Goal: Use online tool/utility

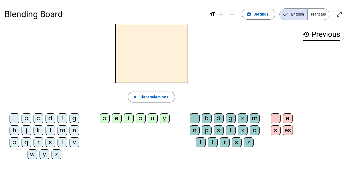
click at [319, 9] on span "Français" at bounding box center [318, 14] width 22 height 11
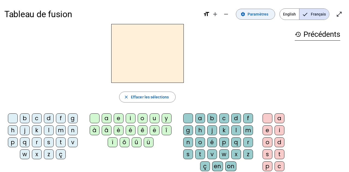
click at [242, 11] on span at bounding box center [255, 14] width 39 height 13
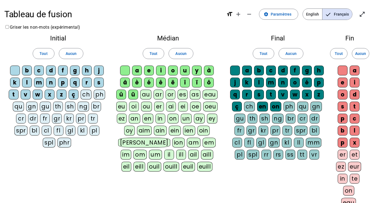
click at [127, 97] on letter-bubble "û" at bounding box center [122, 95] width 12 height 12
click at [138, 85] on div "è" at bounding box center [137, 82] width 10 height 10
click at [161, 85] on div "ê" at bounding box center [161, 82] width 10 height 10
click at [173, 85] on div "ë" at bounding box center [173, 82] width 10 height 10
click at [186, 84] on div "î" at bounding box center [185, 82] width 10 height 10
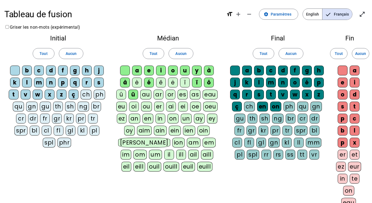
click at [198, 85] on div "ï" at bounding box center [197, 82] width 10 height 10
click at [211, 85] on div "ô" at bounding box center [209, 82] width 10 height 10
click at [212, 71] on div "à" at bounding box center [209, 70] width 10 height 10
click at [125, 82] on div "â" at bounding box center [125, 82] width 10 height 10
click at [134, 95] on div "ü" at bounding box center [133, 94] width 10 height 10
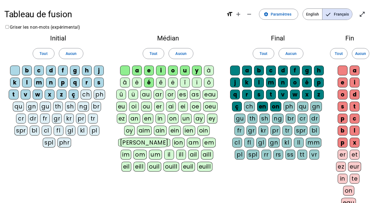
click at [77, 97] on div "ç" at bounding box center [74, 94] width 10 height 10
click at [275, 110] on div "on" at bounding box center [275, 106] width 11 height 10
click at [267, 110] on div "en" at bounding box center [262, 106] width 11 height 10
click at [236, 110] on div "ç" at bounding box center [237, 106] width 10 height 10
click at [349, 146] on div "x" at bounding box center [355, 142] width 10 height 10
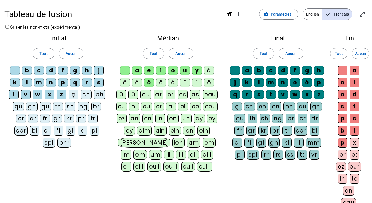
click at [349, 147] on div "x" at bounding box center [355, 142] width 10 height 10
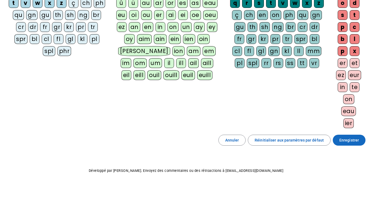
click at [347, 143] on span at bounding box center [349, 139] width 33 height 13
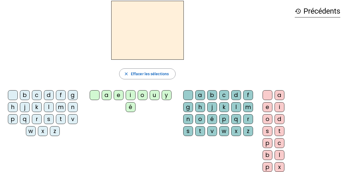
scroll to position [22, 0]
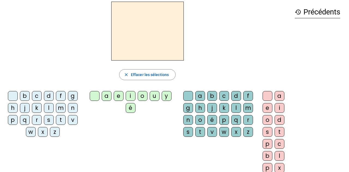
click at [63, 104] on div "m" at bounding box center [61, 108] width 10 height 10
click at [106, 97] on div "a" at bounding box center [107, 96] width 10 height 10
click at [58, 122] on div "t" at bounding box center [61, 120] width 10 height 10
click at [46, 108] on div "l" at bounding box center [49, 108] width 10 height 10
click at [57, 120] on div "t" at bounding box center [61, 120] width 10 height 10
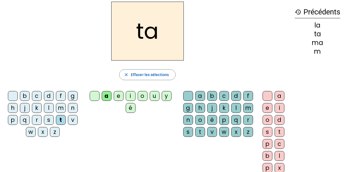
click at [26, 111] on div "j" at bounding box center [25, 108] width 10 height 10
click at [46, 111] on div "l" at bounding box center [49, 108] width 10 height 10
click at [47, 118] on div "s" at bounding box center [49, 120] width 10 height 10
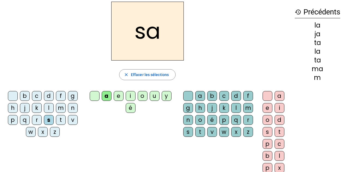
click at [242, 108] on letter-bubble "l" at bounding box center [237, 109] width 12 height 12
click at [26, 95] on div "b" at bounding box center [25, 96] width 10 height 10
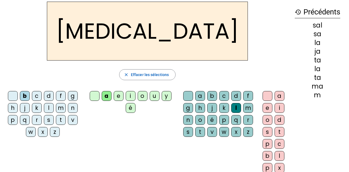
click at [60, 109] on div "m" at bounding box center [61, 108] width 10 height 10
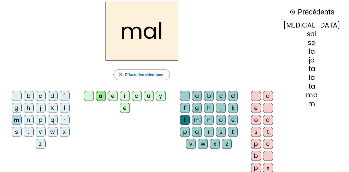
click at [130, 97] on div "i" at bounding box center [125, 96] width 10 height 10
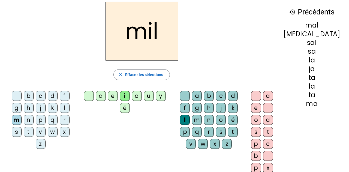
click at [22, 127] on div "s" at bounding box center [17, 132] width 10 height 10
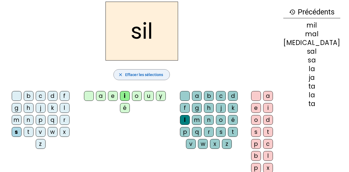
click at [160, 74] on span "Effacer les sélections" at bounding box center [144, 74] width 38 height 7
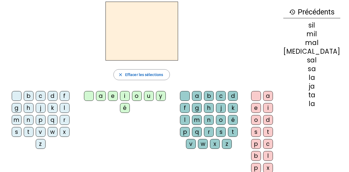
click at [22, 127] on div "s" at bounding box center [17, 132] width 10 height 10
click at [130, 97] on div "i" at bounding box center [125, 96] width 10 height 10
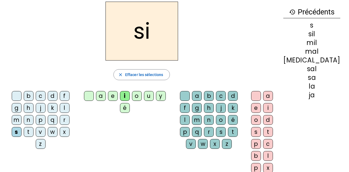
click at [118, 99] on div "e" at bounding box center [113, 96] width 10 height 10
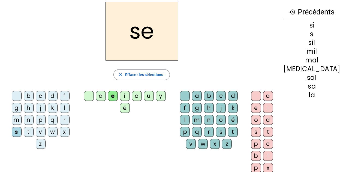
click at [151, 96] on div "u" at bounding box center [149, 96] width 10 height 10
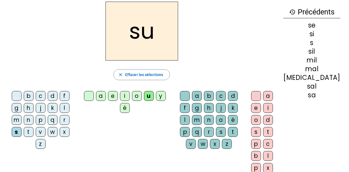
click at [214, 127] on div "r" at bounding box center [209, 132] width 10 height 10
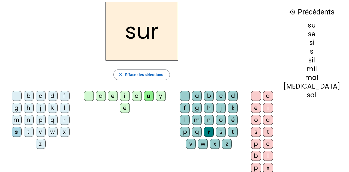
click at [24, 115] on letter-bubble "m" at bounding box center [18, 121] width 12 height 12
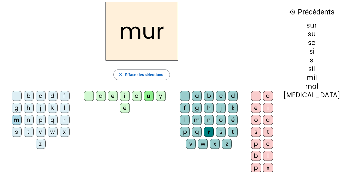
click at [48, 96] on div "d" at bounding box center [53, 96] width 10 height 10
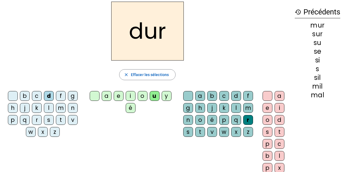
click at [247, 123] on div "r" at bounding box center [248, 120] width 10 height 10
click at [157, 74] on span "Effacer les sélections" at bounding box center [150, 74] width 38 height 7
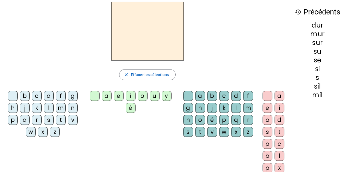
click at [48, 96] on div "d" at bounding box center [49, 96] width 10 height 10
click at [150, 98] on div "u" at bounding box center [155, 96] width 10 height 10
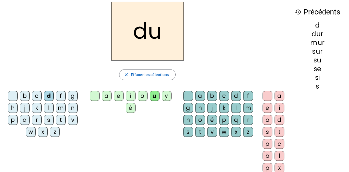
click at [25, 93] on div "b" at bounding box center [25, 96] width 10 height 10
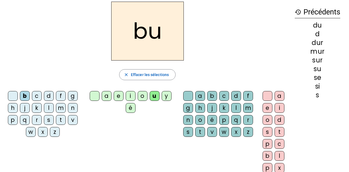
click at [69, 119] on div "v" at bounding box center [73, 120] width 10 height 10
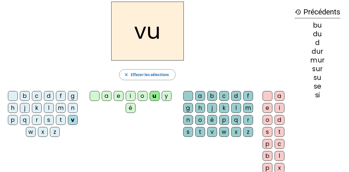
click at [61, 121] on div "t" at bounding box center [61, 120] width 10 height 10
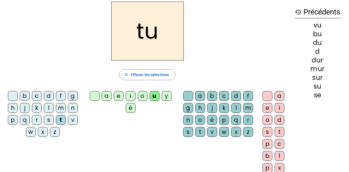
click at [119, 93] on div "e" at bounding box center [119, 96] width 10 height 10
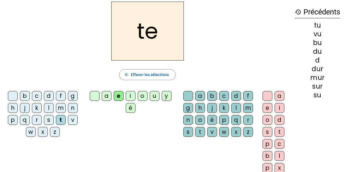
click at [49, 108] on div "l" at bounding box center [49, 108] width 10 height 10
